Goal: Information Seeking & Learning: Learn about a topic

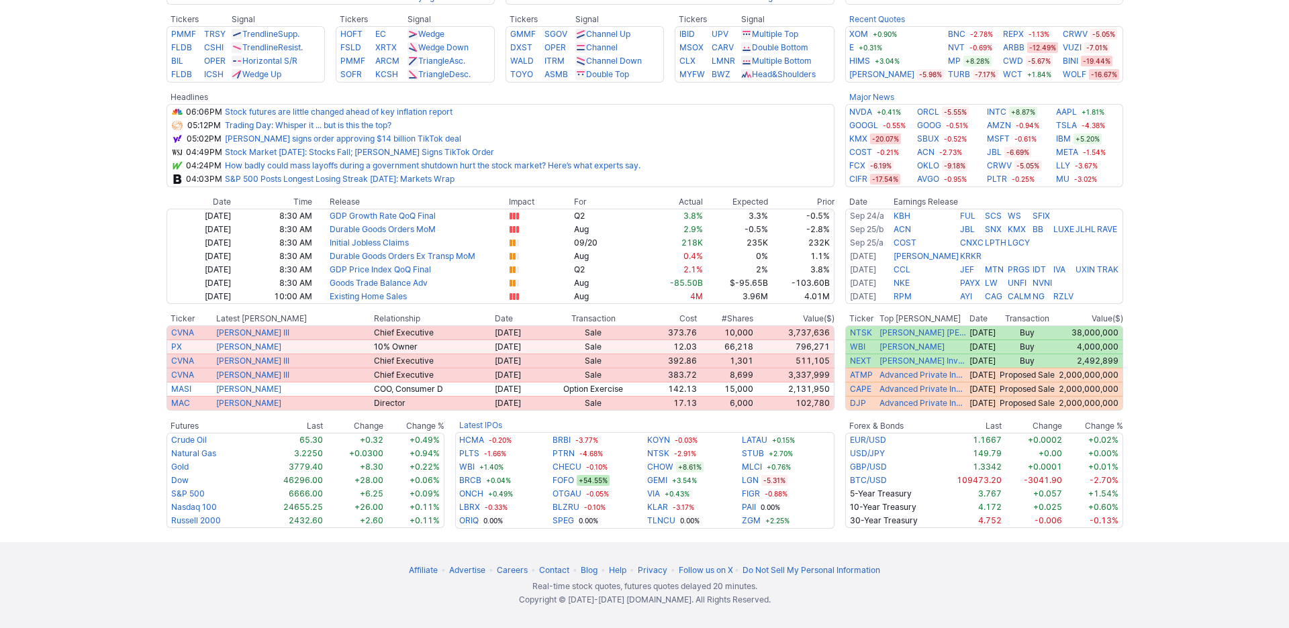
scroll to position [604, 0]
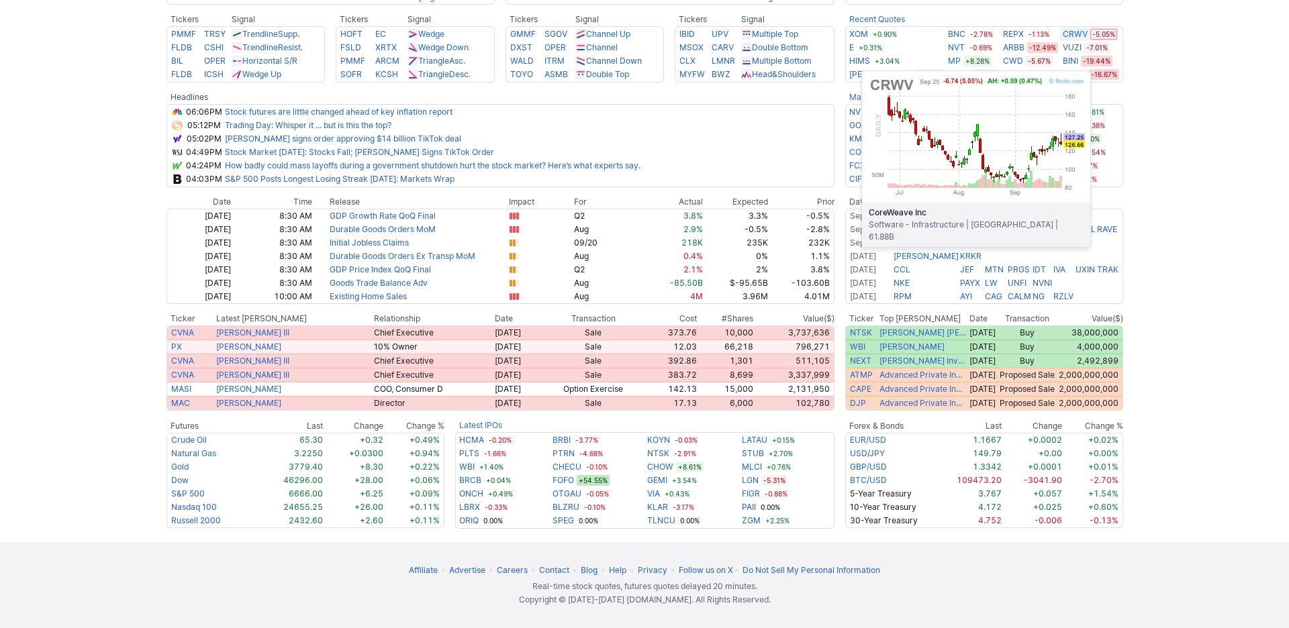
click at [1087, 41] on link "CRWV" at bounding box center [1074, 34] width 25 height 13
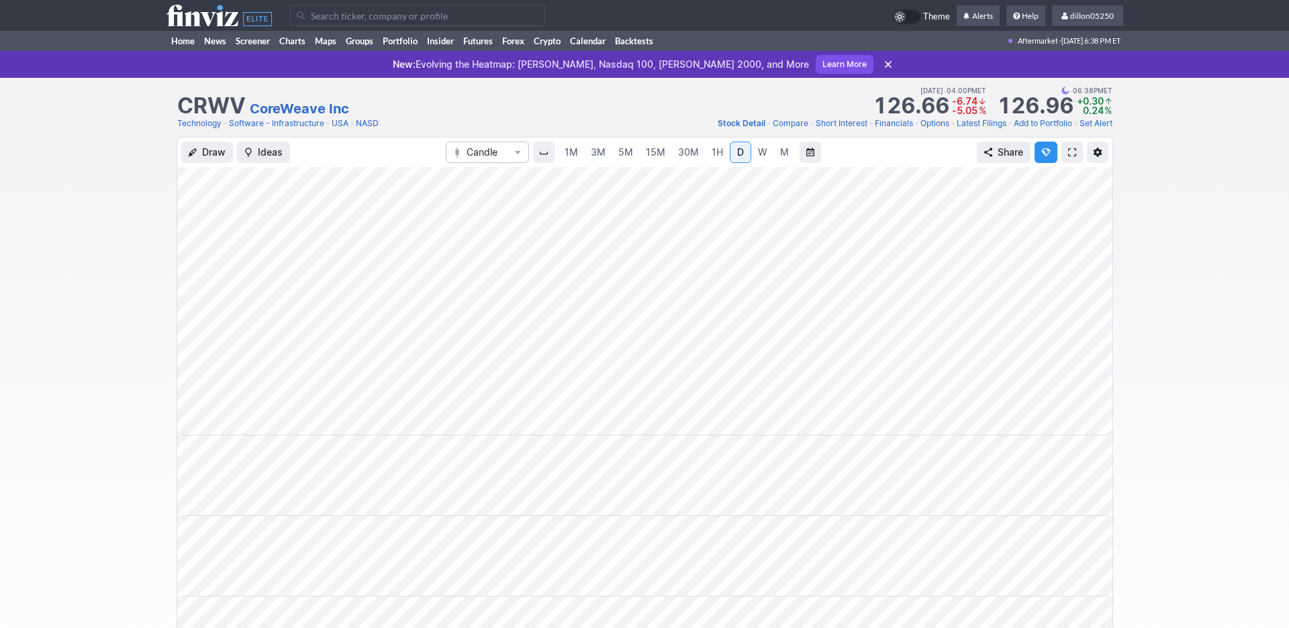
scroll to position [0, 81]
click at [191, 51] on link "Home" at bounding box center [182, 41] width 33 height 20
